Goal: Task Accomplishment & Management: Manage account settings

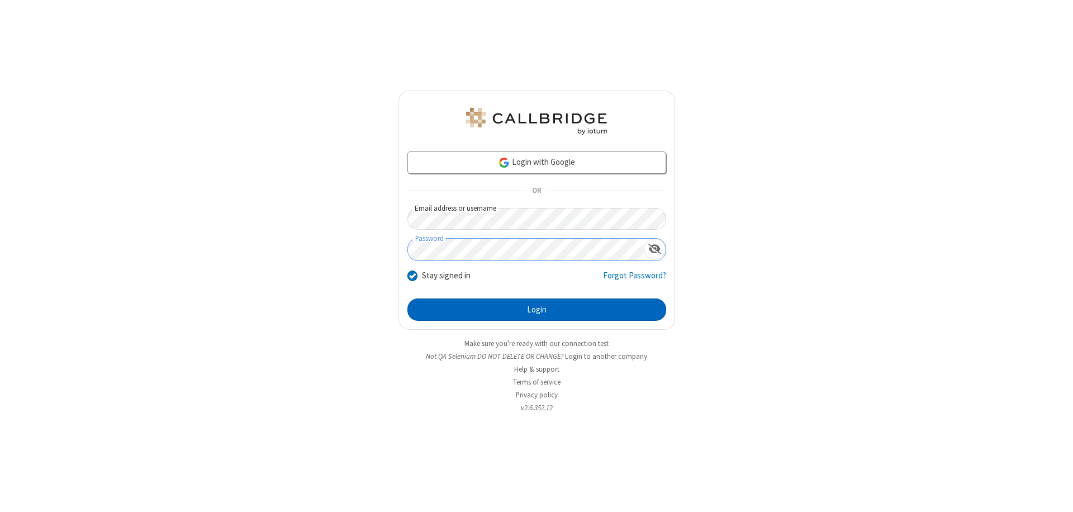
click at [536, 310] on button "Login" at bounding box center [536, 309] width 259 height 22
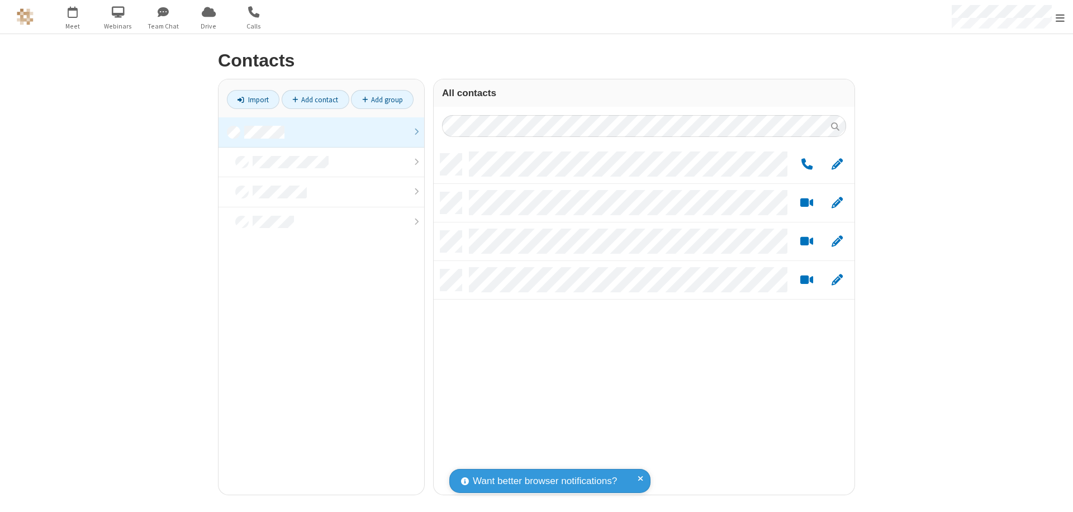
click at [321, 132] on link at bounding box center [321, 132] width 206 height 30
click at [382, 99] on link "Add group" at bounding box center [382, 99] width 63 height 19
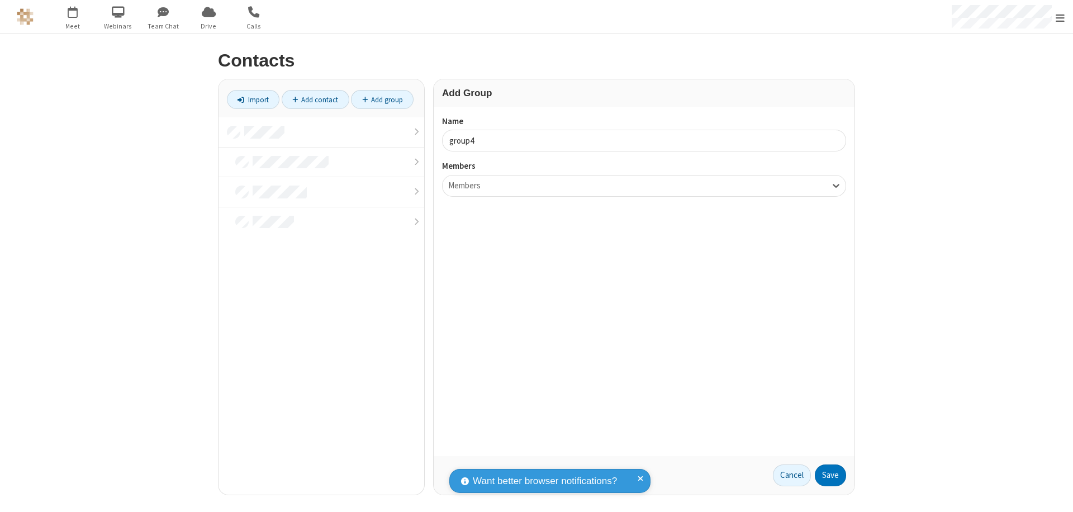
type input "group4"
type input "name20"
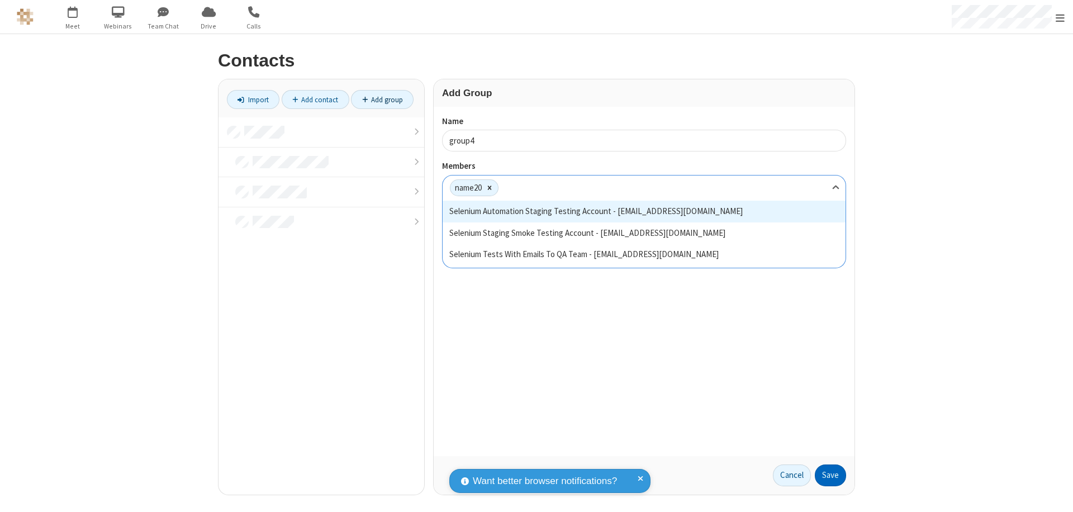
click at [830, 475] on button "Save" at bounding box center [830, 475] width 31 height 22
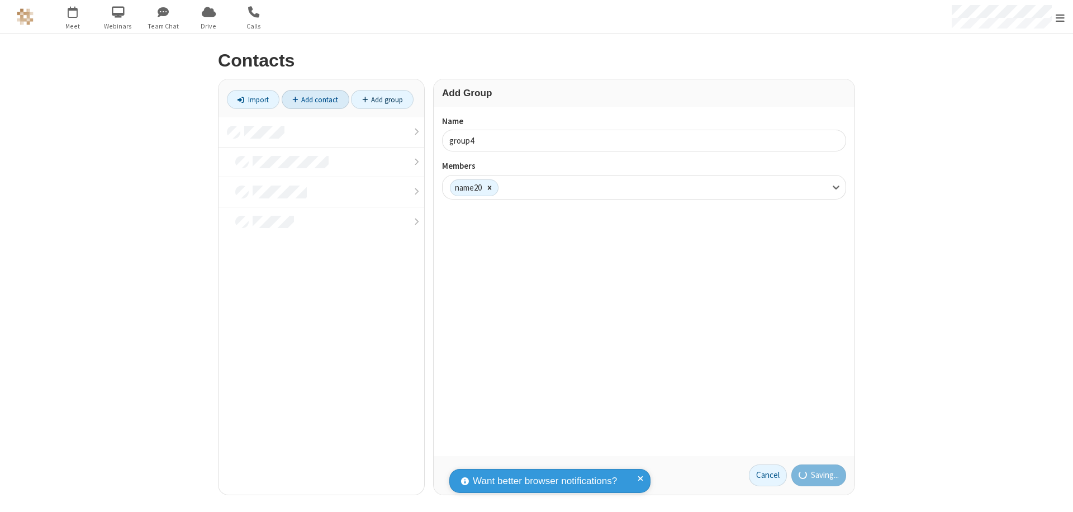
click at [315, 99] on link "Add contact" at bounding box center [316, 99] width 68 height 19
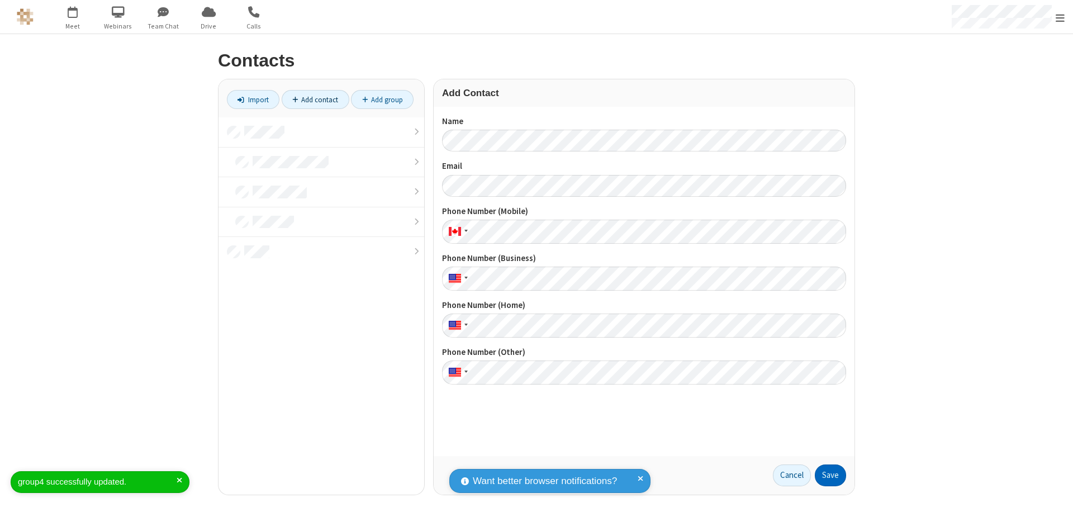
click at [830, 475] on button "Save" at bounding box center [830, 475] width 31 height 22
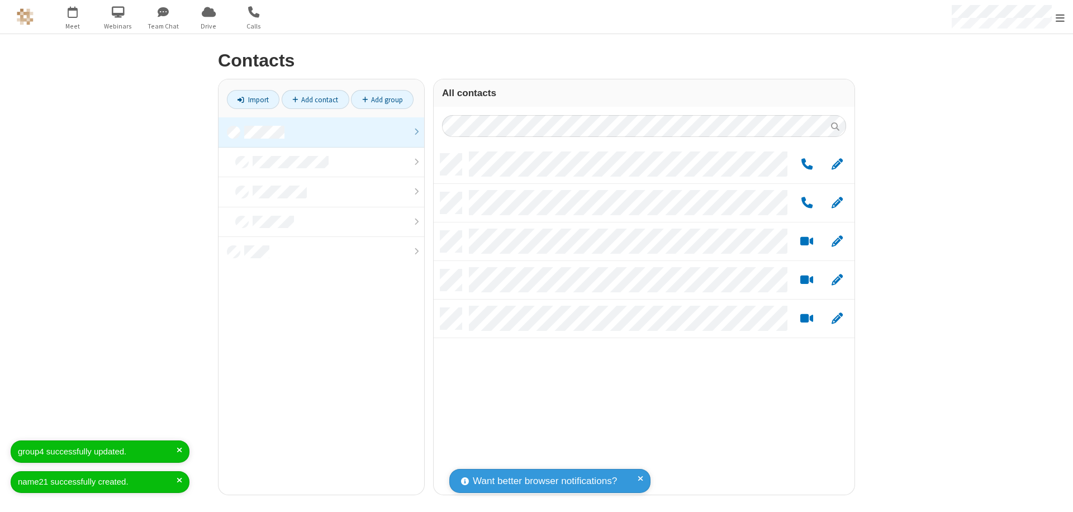
scroll to position [341, 412]
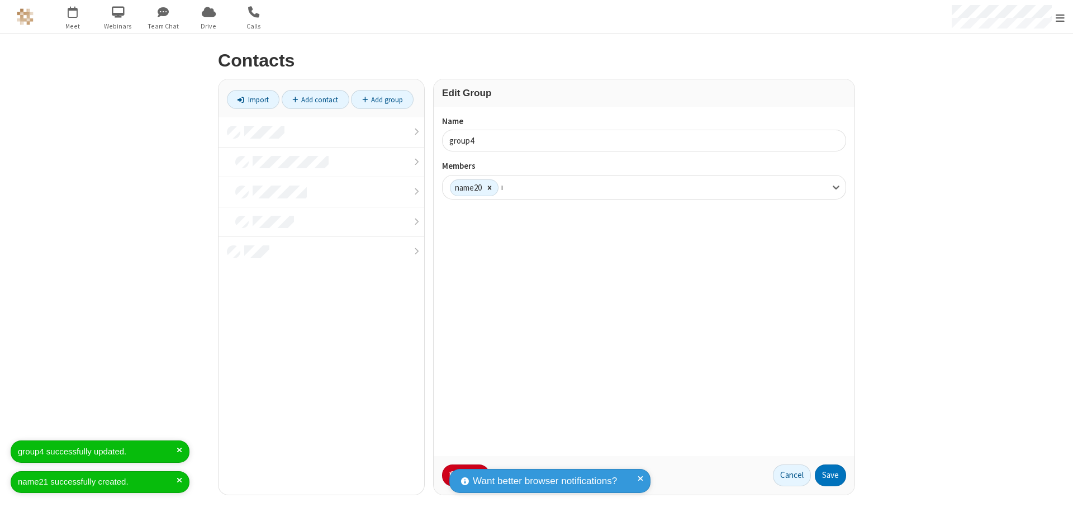
type input "name21"
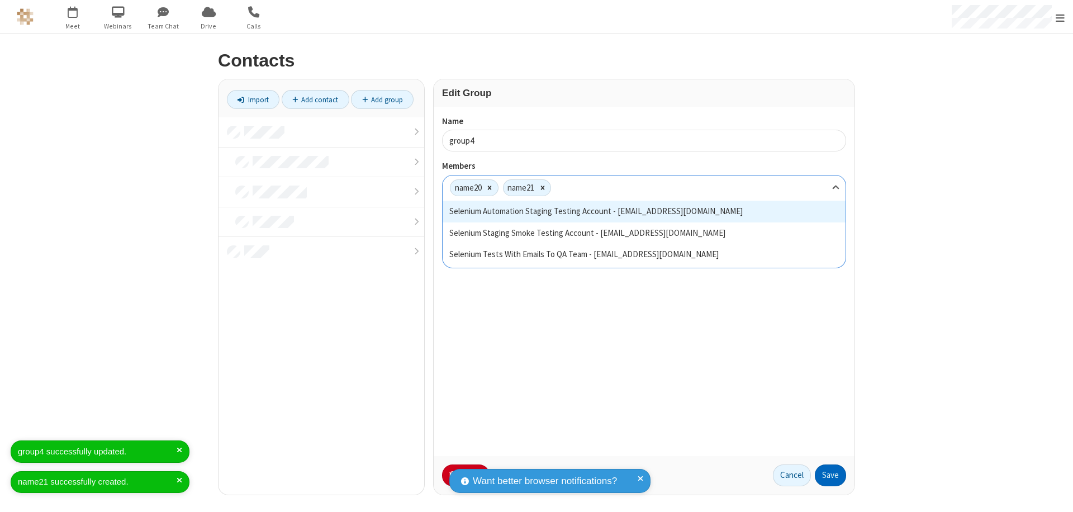
click at [830, 475] on button "Save" at bounding box center [830, 475] width 31 height 22
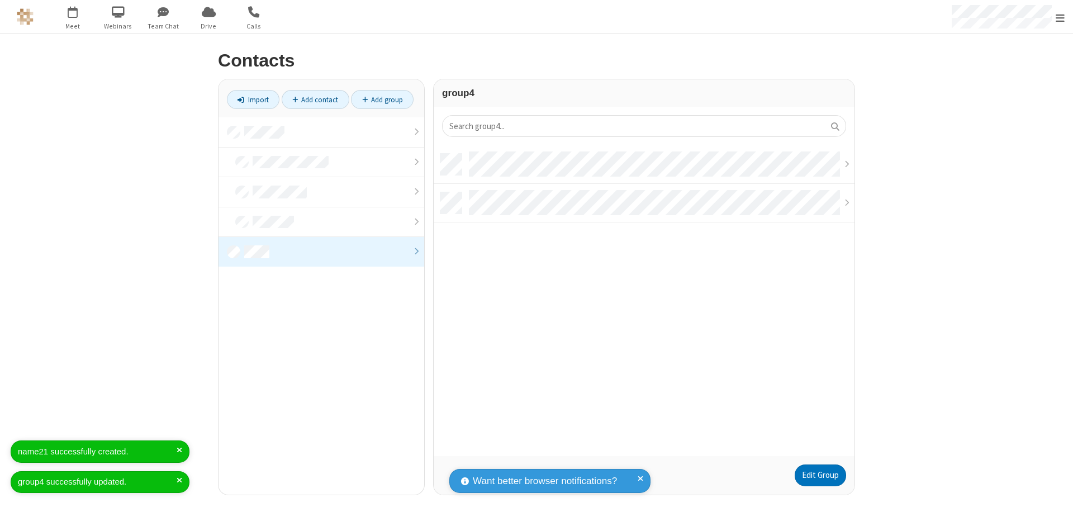
scroll to position [302, 412]
